Goal: Transaction & Acquisition: Purchase product/service

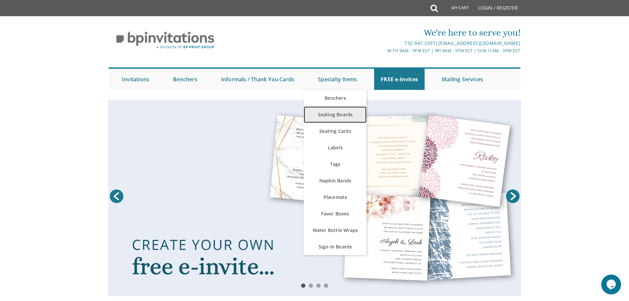
click at [335, 117] on link "Seating Boards" at bounding box center [335, 114] width 63 height 17
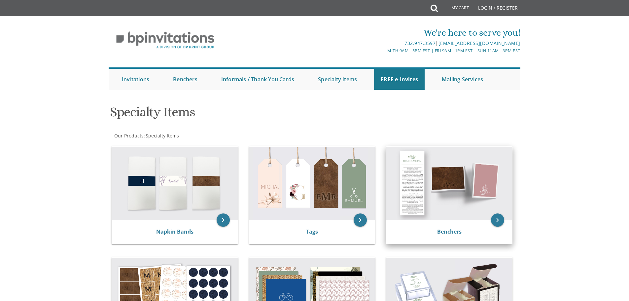
click at [481, 195] on img at bounding box center [449, 183] width 126 height 73
click at [457, 179] on img at bounding box center [449, 183] width 126 height 73
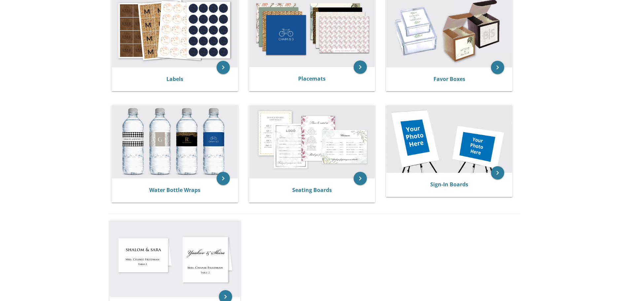
scroll to position [264, 0]
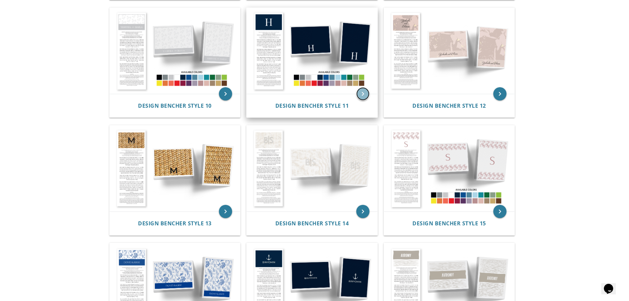
click at [364, 94] on icon "keyboard_arrow_right" at bounding box center [362, 93] width 13 height 13
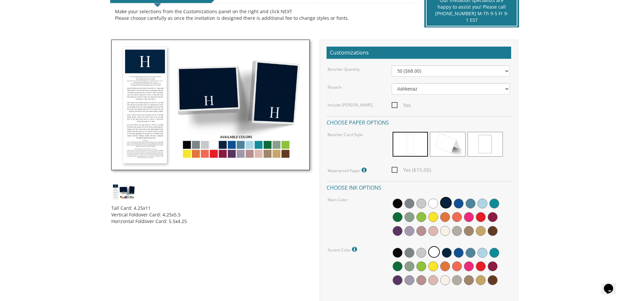
scroll to position [165, 0]
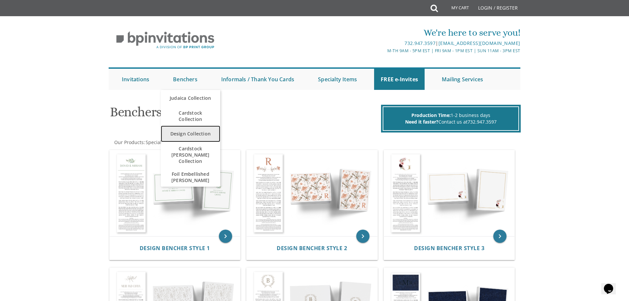
click at [195, 134] on link "Design Collection" at bounding box center [190, 133] width 59 height 17
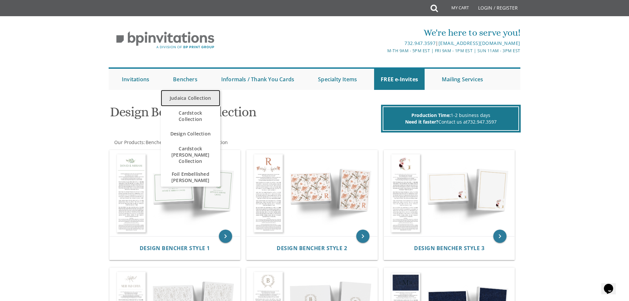
click at [204, 97] on link "Judaica Collection" at bounding box center [190, 98] width 59 height 17
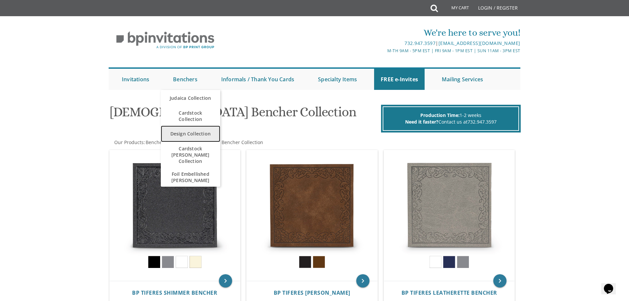
click at [203, 132] on link "Design Collection" at bounding box center [190, 133] width 59 height 17
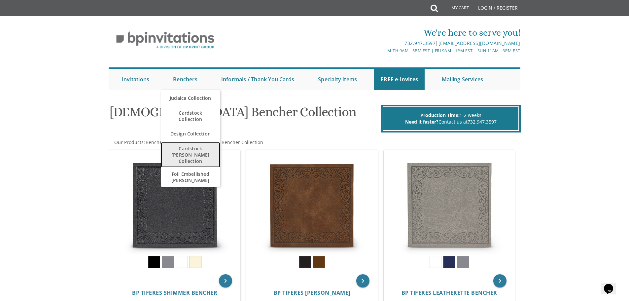
click at [203, 151] on span "Cardstock [PERSON_NAME] Collection" at bounding box center [190, 154] width 46 height 25
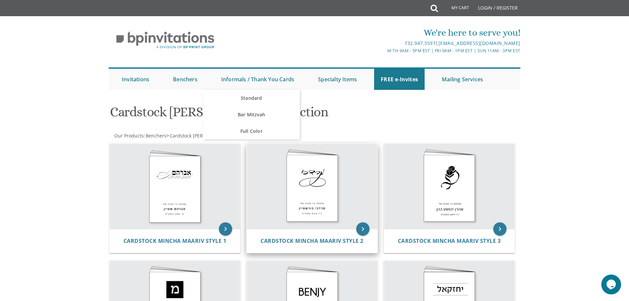
click at [319, 196] on img at bounding box center [312, 186] width 131 height 85
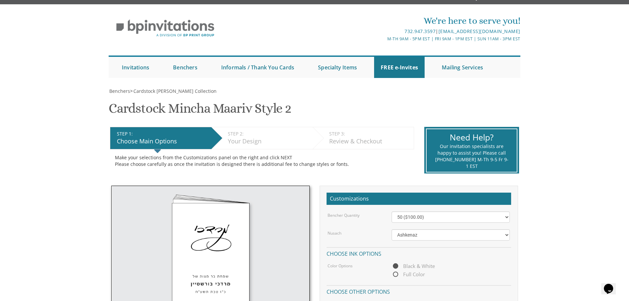
scroll to position [33, 0]
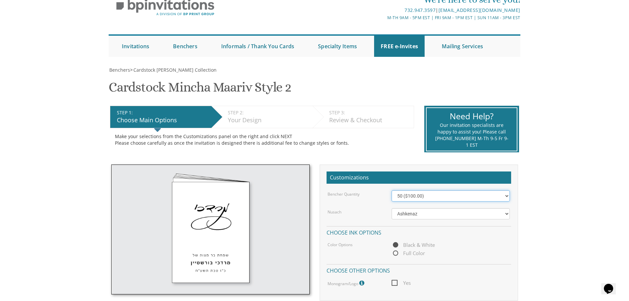
click at [442, 193] on select "50 ($100.00) 60 ($120.00) 70 ($140.00) 80 ($160.00) 90 ($180.00) 100 ($200.00) …" at bounding box center [451, 195] width 118 height 11
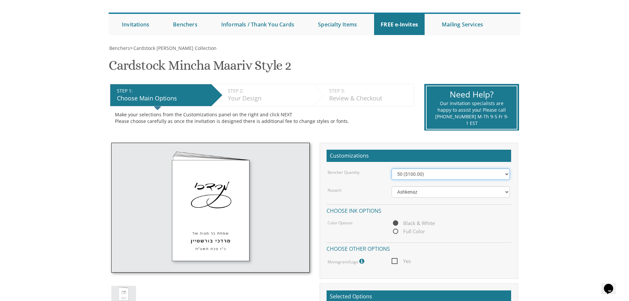
scroll to position [66, 0]
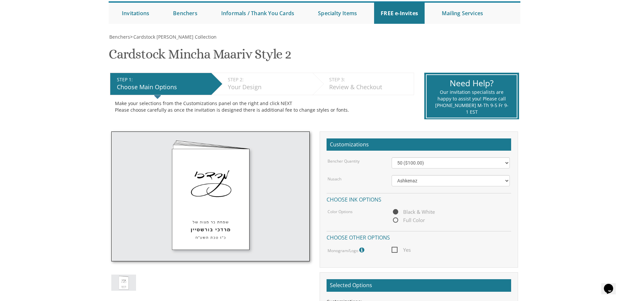
click at [397, 219] on span "Full Color" at bounding box center [408, 220] width 33 height 8
click at [396, 219] on input "Full Color" at bounding box center [394, 220] width 4 height 4
radio input "true"
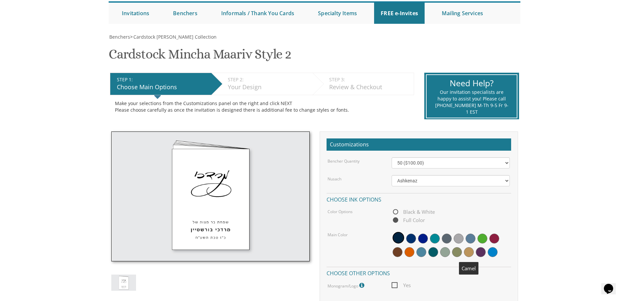
click at [470, 251] on span at bounding box center [469, 252] width 10 height 10
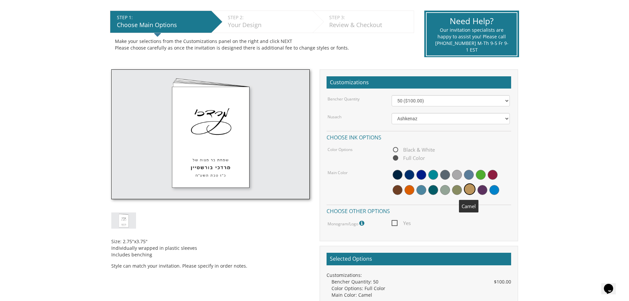
scroll to position [165, 0]
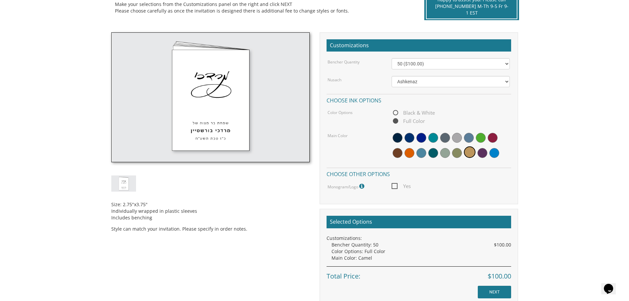
click at [416, 113] on span "Black & White" at bounding box center [413, 113] width 43 height 8
click at [396, 113] on input "Black & White" at bounding box center [394, 113] width 4 height 4
radio input "true"
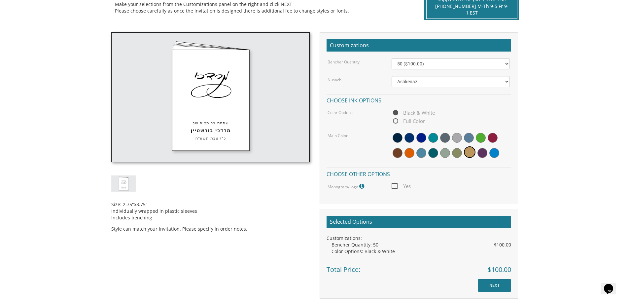
click at [420, 119] on span "Full Color" at bounding box center [408, 121] width 33 height 8
click at [396, 119] on input "Full Color" at bounding box center [394, 121] width 4 height 4
radio input "true"
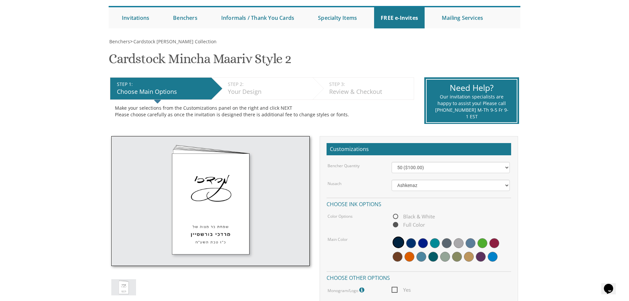
scroll to position [48, 0]
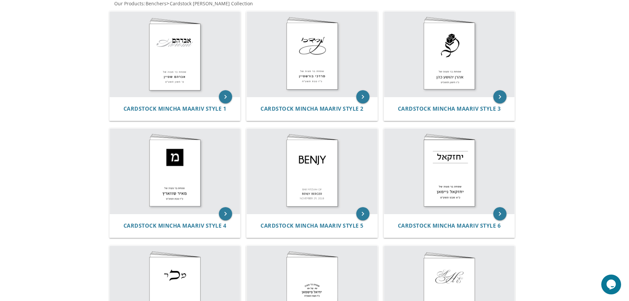
scroll to position [14, 0]
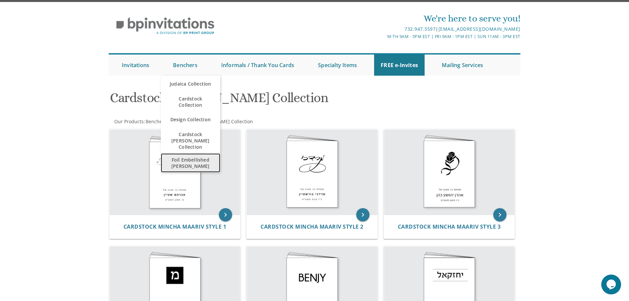
click at [194, 157] on span "Foil Embellished [PERSON_NAME]" at bounding box center [190, 162] width 46 height 19
click at [196, 155] on span "Foil Embellished [PERSON_NAME]" at bounding box center [190, 162] width 46 height 19
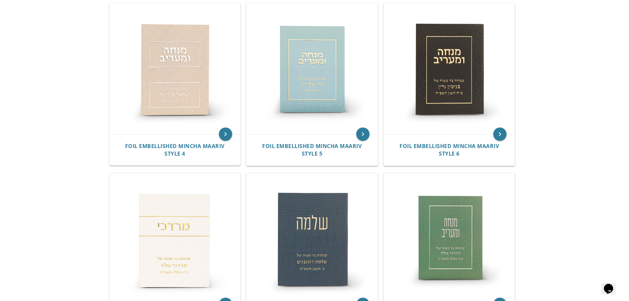
scroll to position [429, 0]
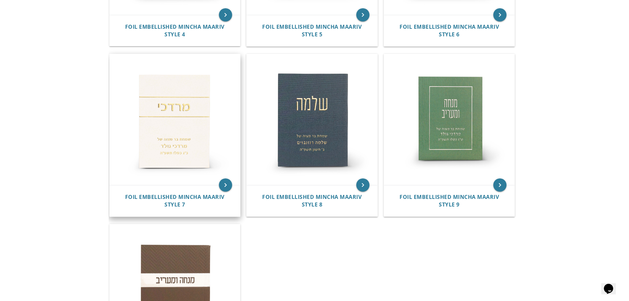
click at [164, 124] on img at bounding box center [175, 119] width 131 height 131
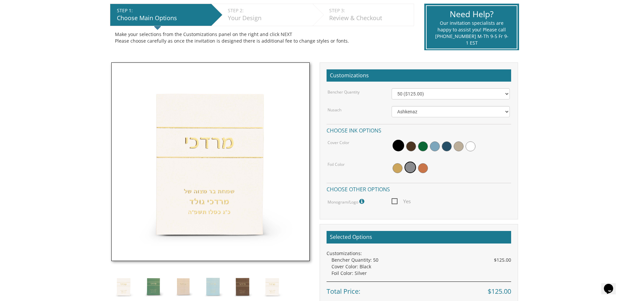
scroll to position [165, 0]
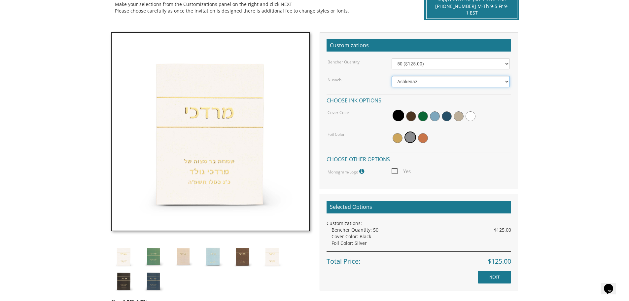
click at [439, 78] on select "Ashkenaz Edut Mizrach Sefard" at bounding box center [451, 81] width 118 height 11
click at [242, 256] on img at bounding box center [242, 256] width 25 height 25
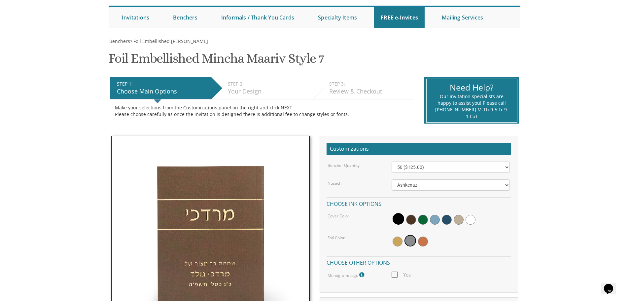
scroll to position [0, 0]
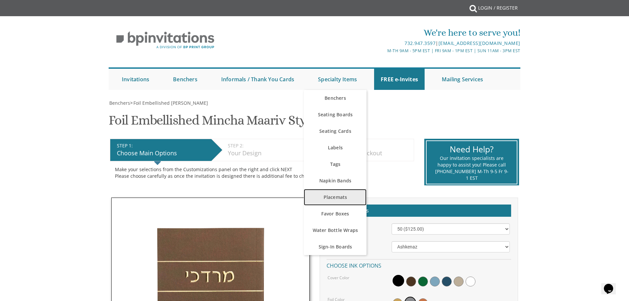
click at [345, 196] on link "Placemats" at bounding box center [335, 197] width 63 height 17
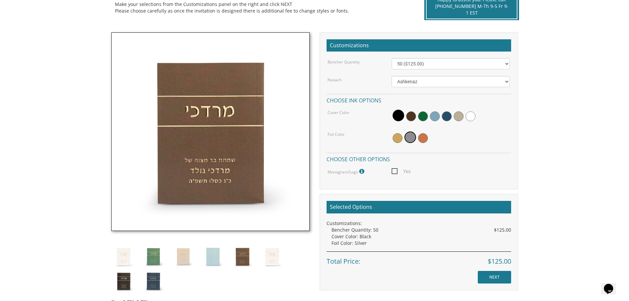
scroll to position [196, 0]
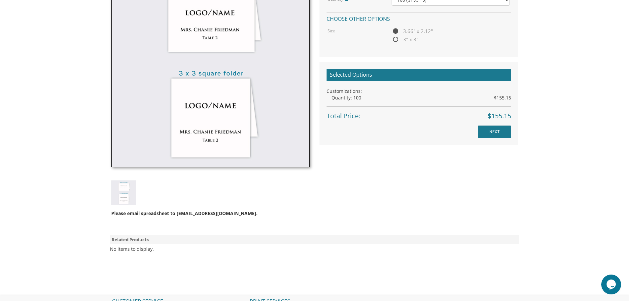
scroll to position [94, 0]
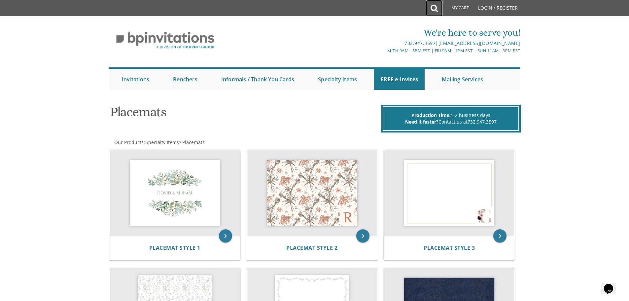
click at [434, 11] on icon at bounding box center [434, 8] width 7 height 13
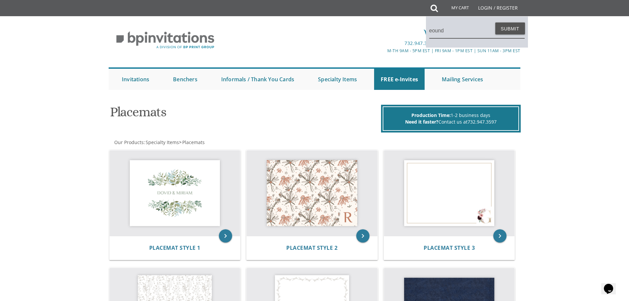
type input "eound"
click at [495, 22] on button "Submit" at bounding box center [510, 28] width 30 height 12
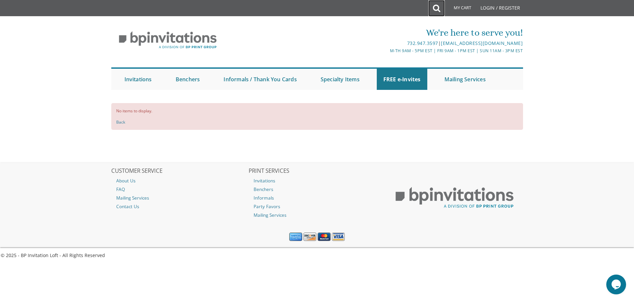
click at [438, 5] on icon at bounding box center [436, 8] width 7 height 13
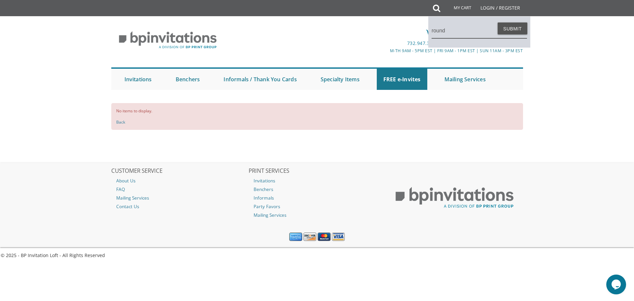
type input "round"
click at [498, 22] on button "Submit" at bounding box center [513, 28] width 30 height 12
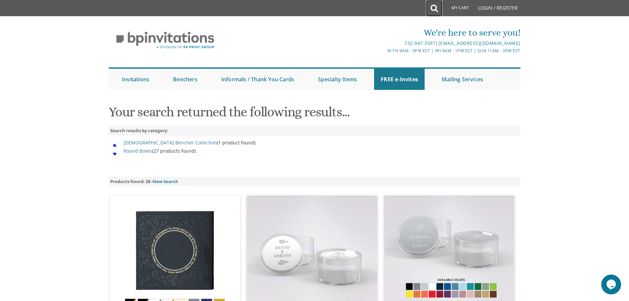
click at [432, 7] on icon at bounding box center [434, 8] width 7 height 13
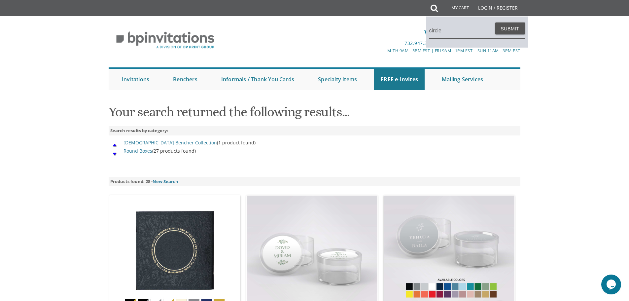
type input "circle"
click at [495, 22] on button "Submit" at bounding box center [510, 28] width 30 height 12
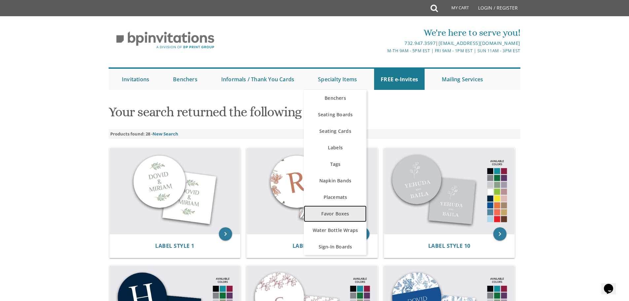
click at [350, 216] on link "Favor Boxes" at bounding box center [335, 213] width 63 height 17
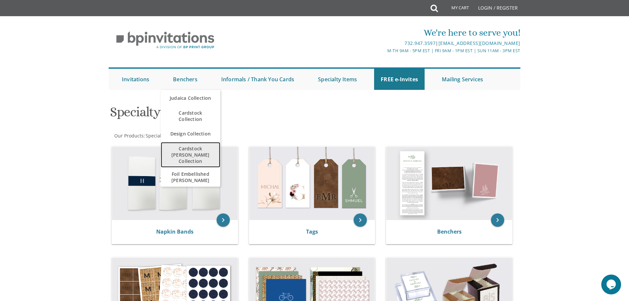
click at [197, 147] on span "Cardstock [PERSON_NAME] Collection" at bounding box center [190, 154] width 46 height 25
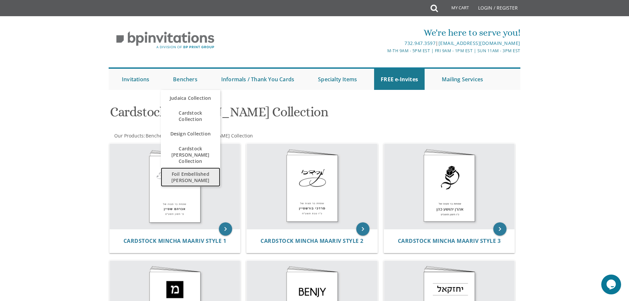
click at [189, 171] on span "Foil Embellished [PERSON_NAME]" at bounding box center [190, 176] width 46 height 19
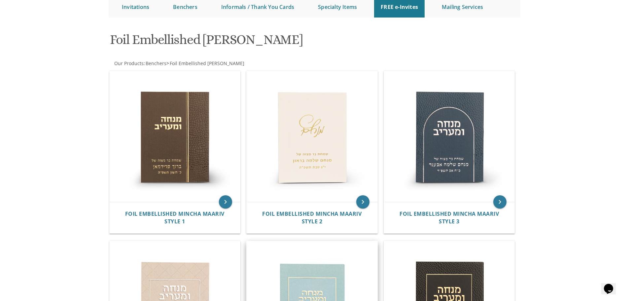
scroll to position [66, 0]
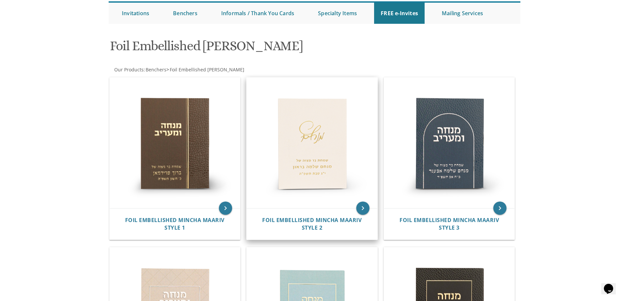
click at [320, 131] on img at bounding box center [312, 143] width 131 height 131
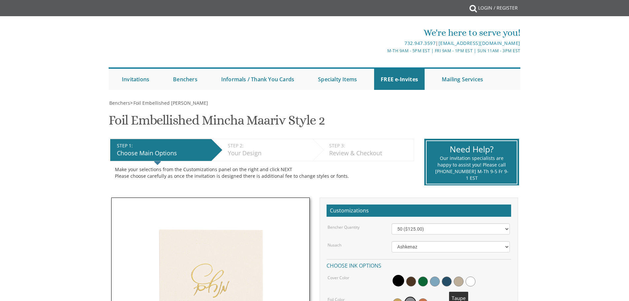
click at [455, 280] on span at bounding box center [459, 281] width 10 height 10
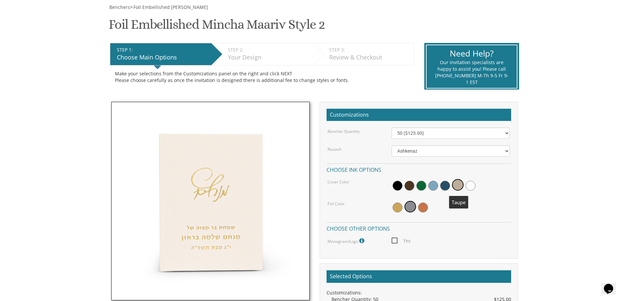
scroll to position [99, 0]
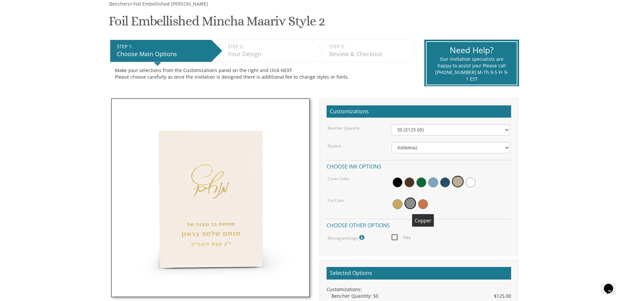
click at [421, 201] on span at bounding box center [423, 204] width 10 height 10
click at [400, 201] on span at bounding box center [398, 204] width 10 height 10
click at [427, 207] on div at bounding box center [451, 203] width 118 height 15
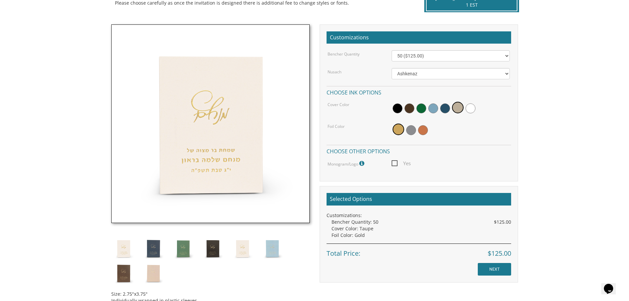
scroll to position [231, 0]
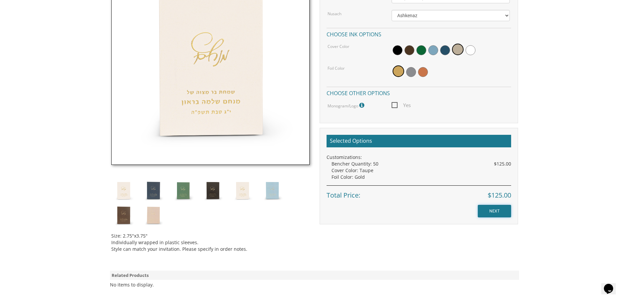
click at [501, 217] on input "NEXT" at bounding box center [494, 211] width 33 height 13
click at [125, 187] on img at bounding box center [123, 190] width 25 height 25
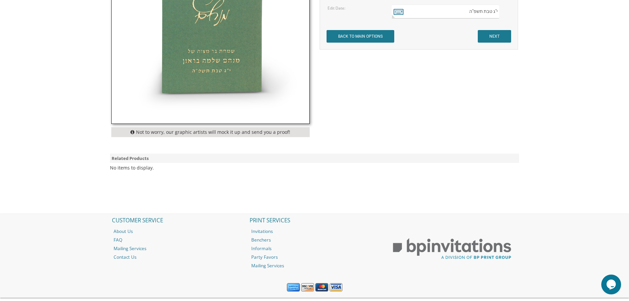
scroll to position [296, 0]
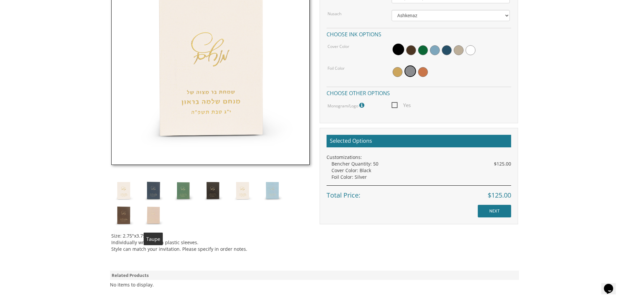
click at [156, 220] on img at bounding box center [153, 215] width 25 height 25
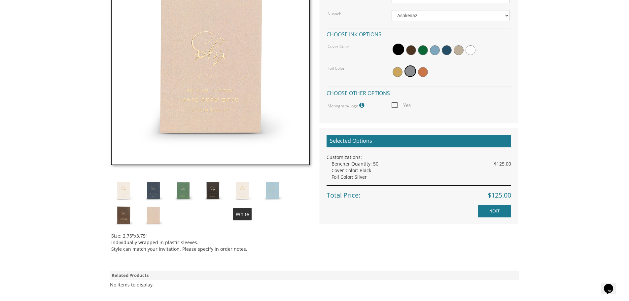
click at [238, 196] on img at bounding box center [242, 190] width 25 height 25
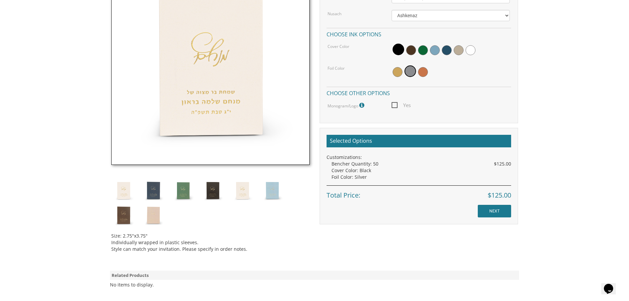
click at [126, 192] on img at bounding box center [123, 190] width 25 height 25
click at [124, 195] on img at bounding box center [123, 190] width 25 height 25
click at [214, 191] on img at bounding box center [212, 190] width 25 height 25
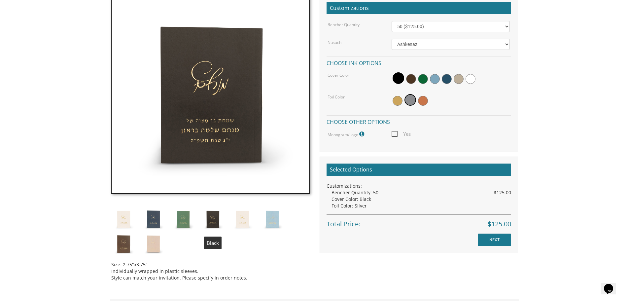
scroll to position [231, 0]
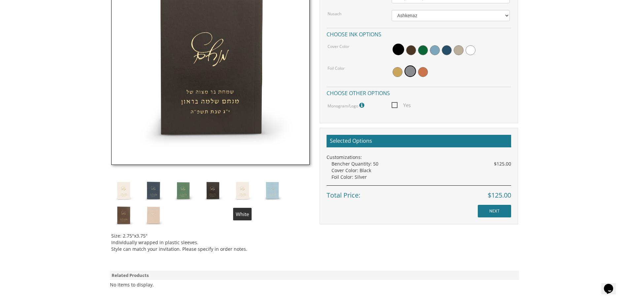
click at [239, 193] on img at bounding box center [242, 190] width 25 height 25
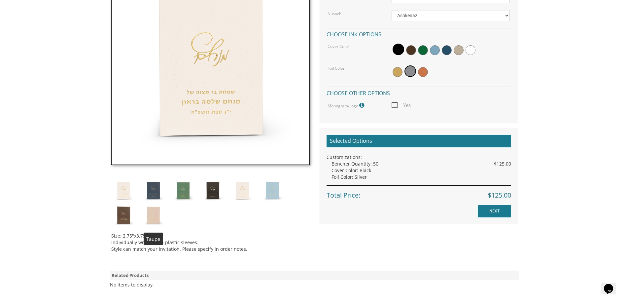
click at [151, 217] on img at bounding box center [153, 215] width 25 height 25
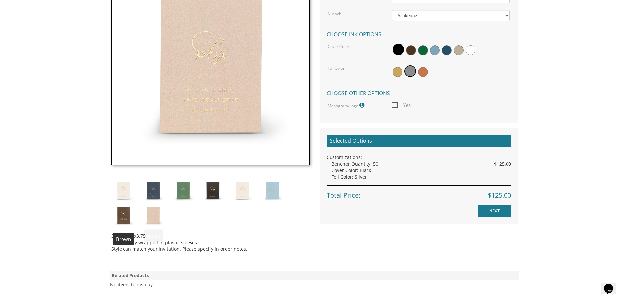
click at [112, 217] on img at bounding box center [123, 215] width 25 height 25
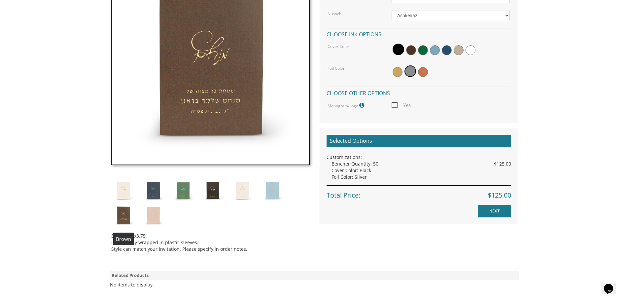
click at [120, 215] on img at bounding box center [123, 215] width 25 height 25
click at [501, 207] on input "NEXT" at bounding box center [494, 211] width 33 height 13
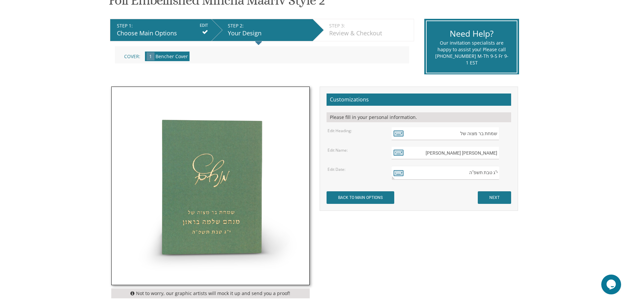
scroll to position [132, 0]
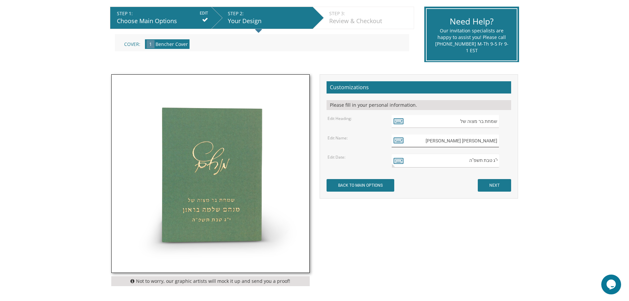
drag, startPoint x: 496, startPoint y: 143, endPoint x: 425, endPoint y: 127, distance: 72.7
click at [425, 127] on form "Customizations Please fill in your personal information. Edit Heading: שמחת בר …" at bounding box center [419, 136] width 185 height 111
paste input "חיאל יהודה קארנרייך"
type input "[PERSON_NAME]"
drag, startPoint x: 480, startPoint y: 158, endPoint x: 589, endPoint y: 163, distance: 109.1
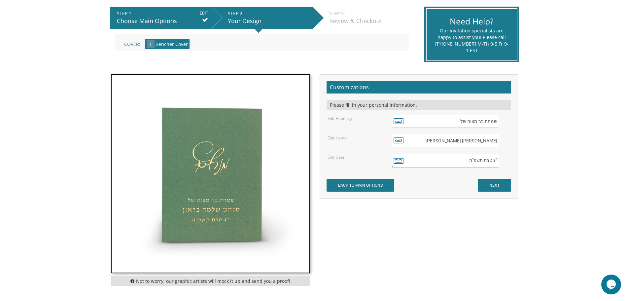
click at [589, 163] on body "My Cart {{shoppingcart.totalQuantityDisplay}} Total: {{shoppingcart.subtotal}} …" at bounding box center [314, 166] width 629 height 597
paste textarea "חשׁון"
click at [495, 160] on textarea "י"ג טבת תשפ"ה" at bounding box center [445, 161] width 107 height 14
type textarea "ז' חשׁון תשפ"ה"
click at [507, 192] on input "NEXT" at bounding box center [494, 185] width 33 height 13
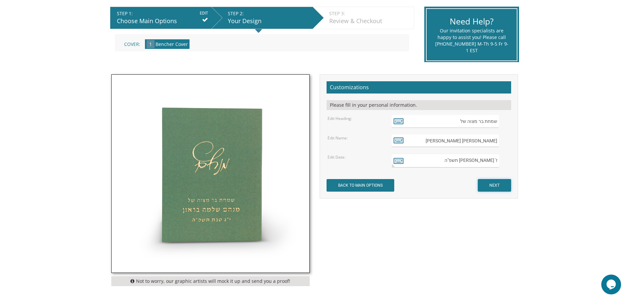
click at [494, 183] on input "NEXT" at bounding box center [494, 185] width 33 height 13
click at [494, 184] on input "NEXT" at bounding box center [494, 185] width 33 height 13
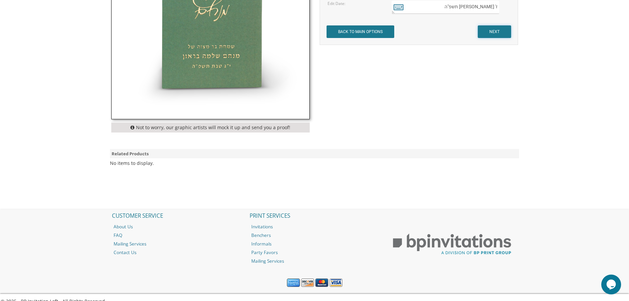
scroll to position [296, 0]
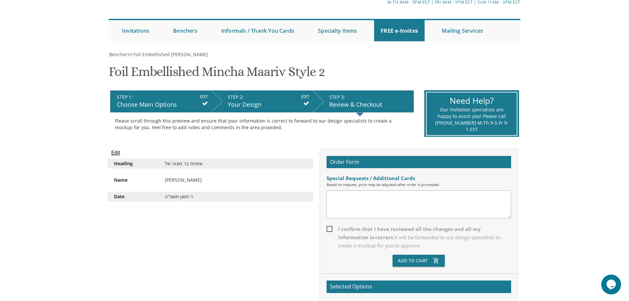
scroll to position [33, 0]
